Goal: Transaction & Acquisition: Purchase product/service

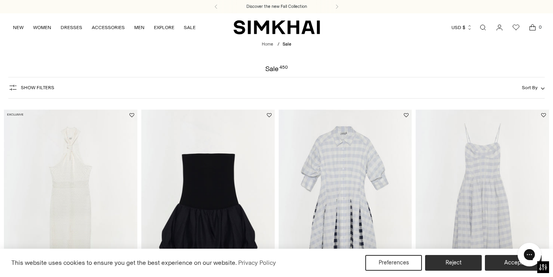
click at [268, 70] on h1 "Sale 450" at bounding box center [276, 68] width 22 height 7
click at [293, 26] on img "SIMKHAI" at bounding box center [276, 27] width 87 height 15
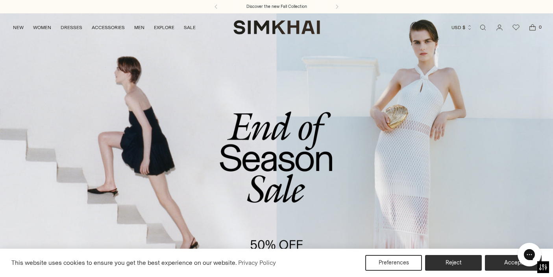
click at [294, 173] on link "/collections/sale" at bounding box center [276, 171] width 553 height 317
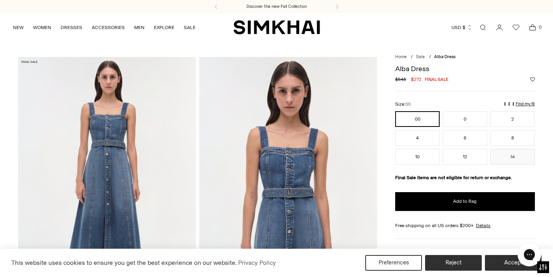
click at [109, 197] on img at bounding box center [107, 190] width 178 height 267
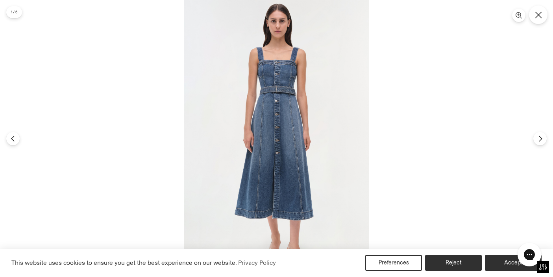
click at [540, 11] on icon "Close" at bounding box center [537, 14] width 7 height 7
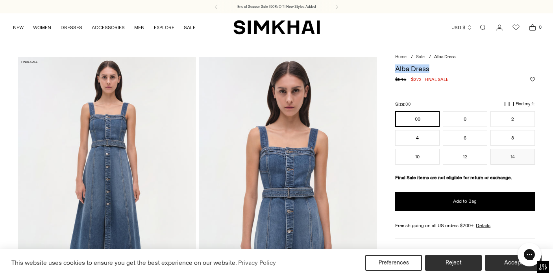
drag, startPoint x: 431, startPoint y: 68, endPoint x: 386, endPoint y: 68, distance: 44.4
copy h1 "Alba Dress"
click at [419, 57] on link "Sale" at bounding box center [420, 56] width 9 height 5
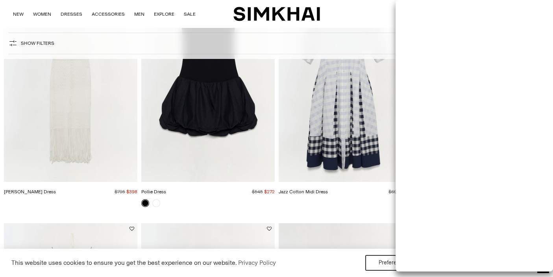
scroll to position [190, 0]
